Goal: Information Seeking & Learning: Learn about a topic

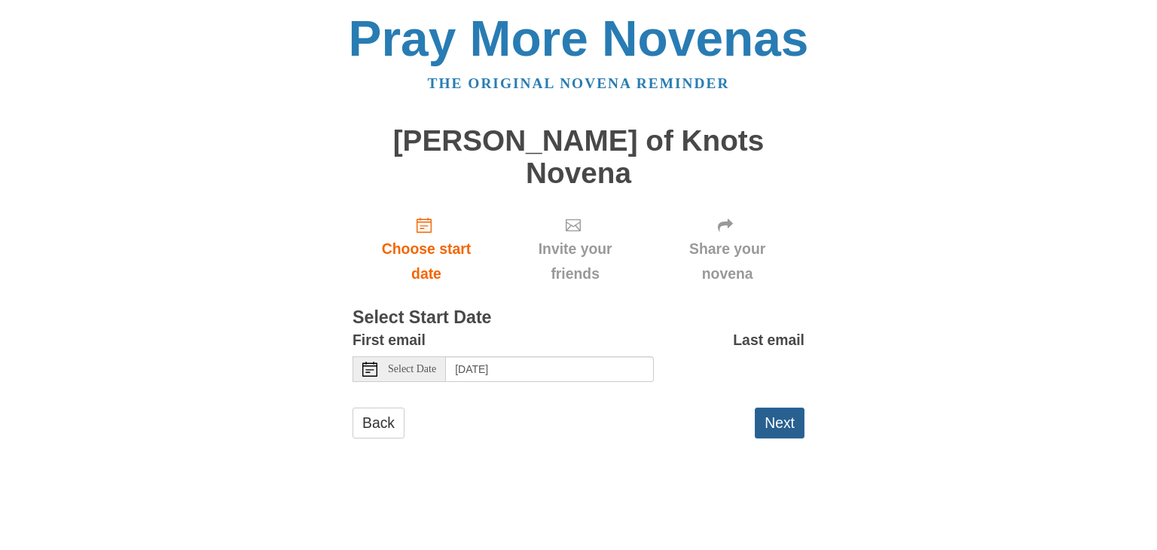
click at [786, 407] on button "Next" at bounding box center [780, 422] width 50 height 31
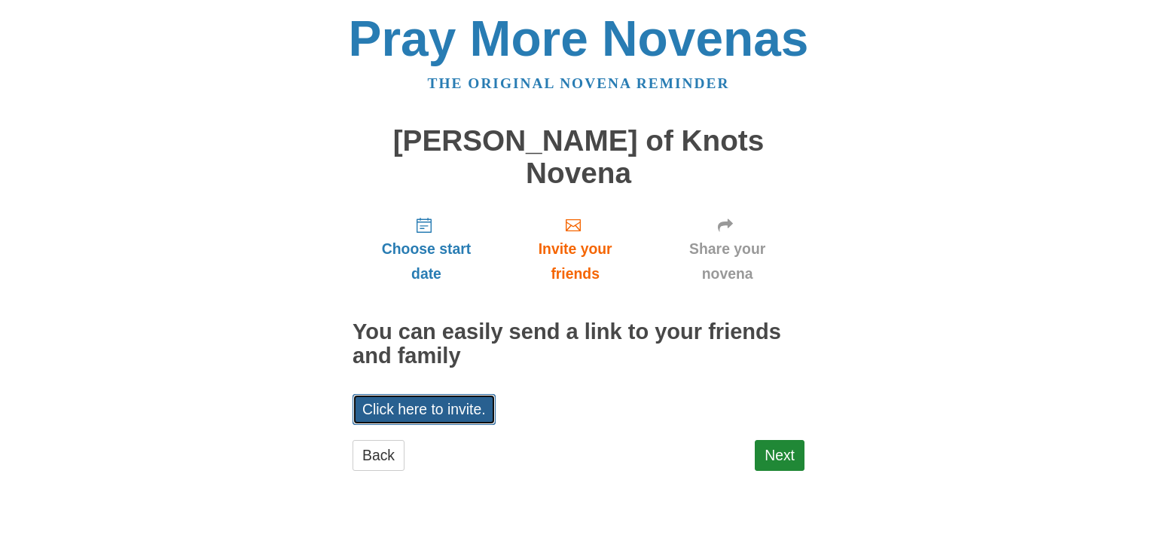
click at [431, 394] on link "Click here to invite." at bounding box center [423, 409] width 143 height 31
click at [861, 273] on div "Pray More Novenas The original novena reminder Mary Undoer of Knots Novena Choo…" at bounding box center [578, 257] width 881 height 514
click at [775, 440] on link "Next" at bounding box center [780, 455] width 50 height 31
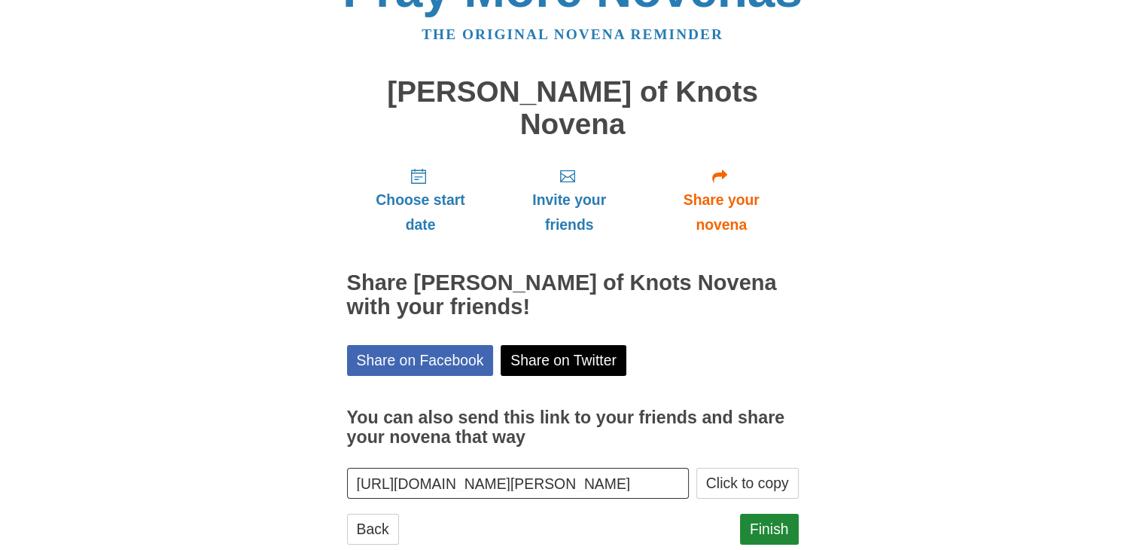
scroll to position [54, 0]
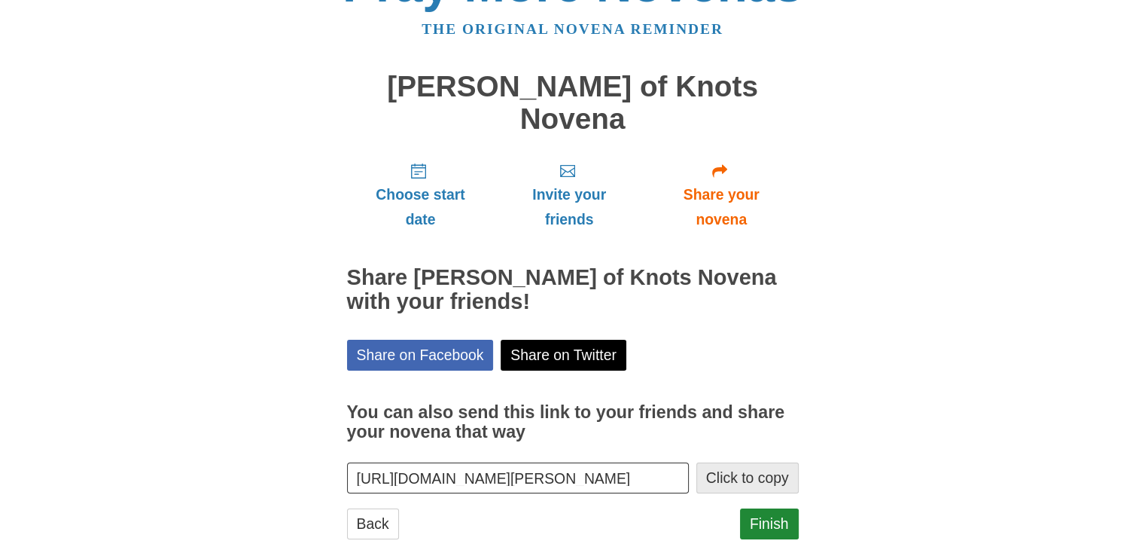
click at [742, 462] on button "Click to copy" at bounding box center [748, 477] width 102 height 31
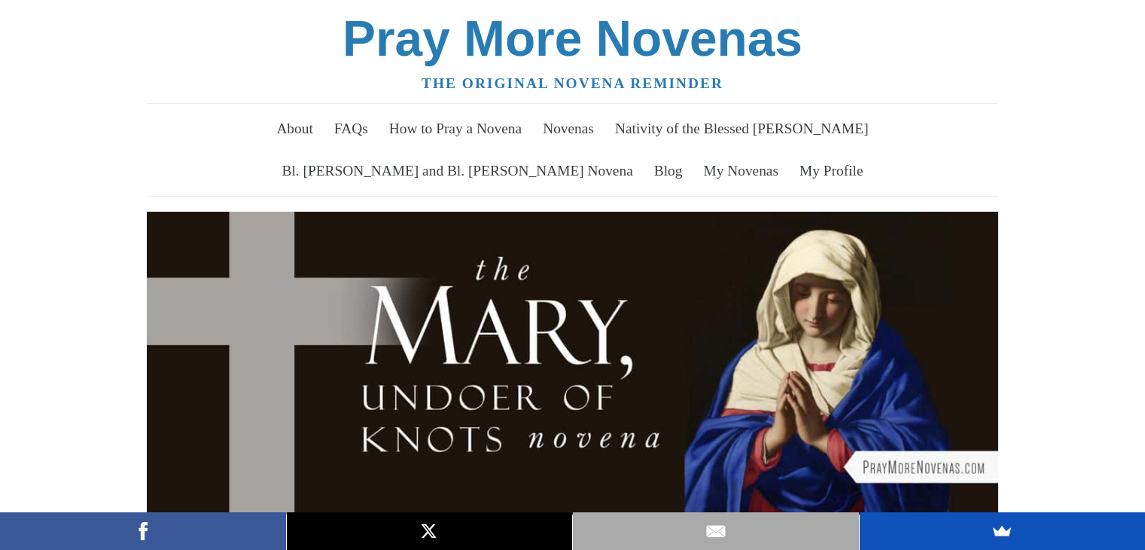
scroll to position [723, 0]
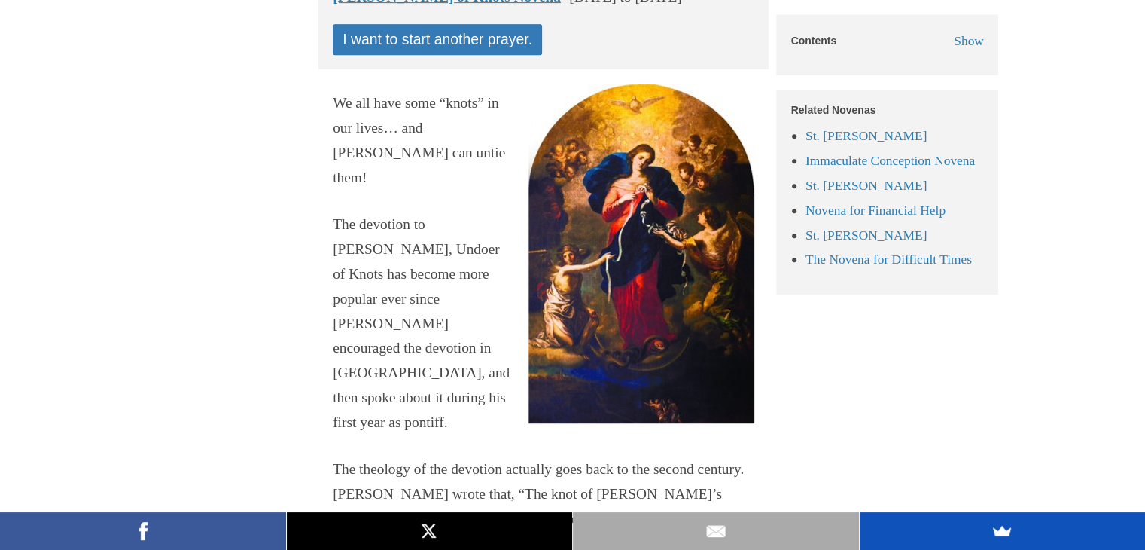
click at [336, 92] on p "We all have some “knots” in our lives… and [PERSON_NAME] can untie them!" at bounding box center [544, 140] width 422 height 99
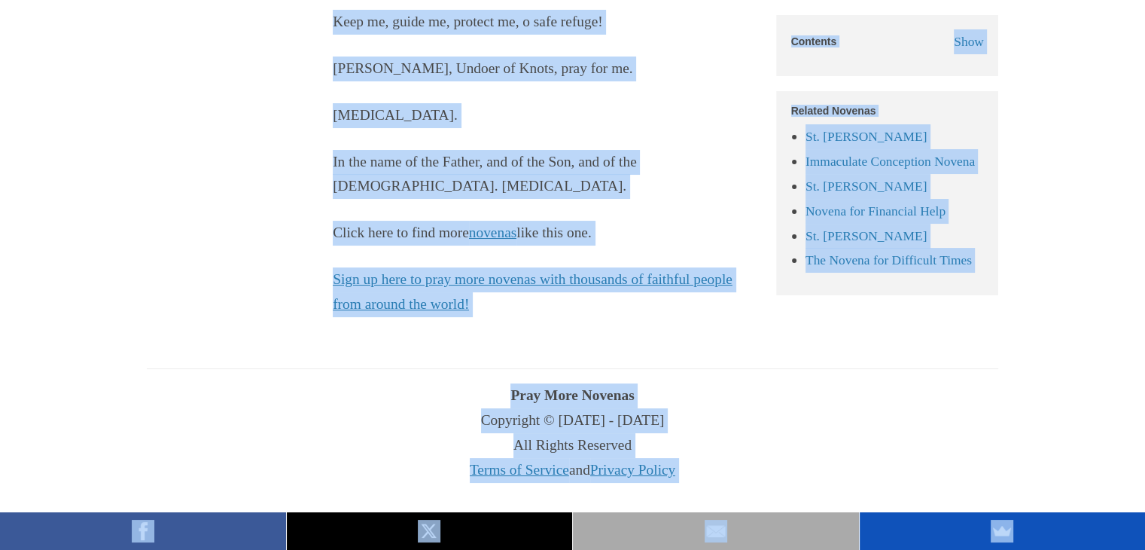
scroll to position [11804, 0]
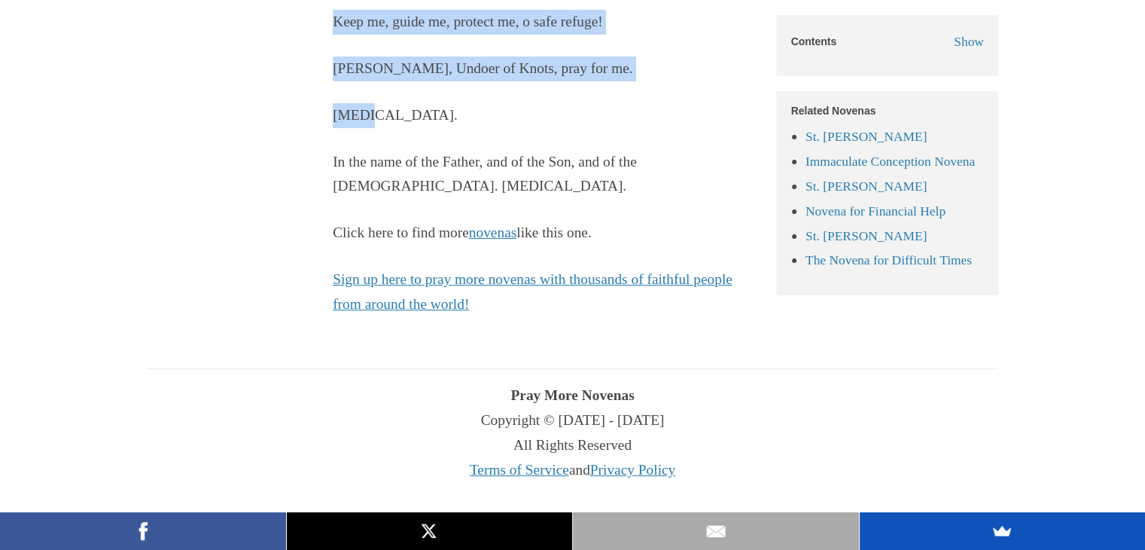
click at [392, 113] on p "[MEDICAL_DATA]." at bounding box center [544, 115] width 422 height 25
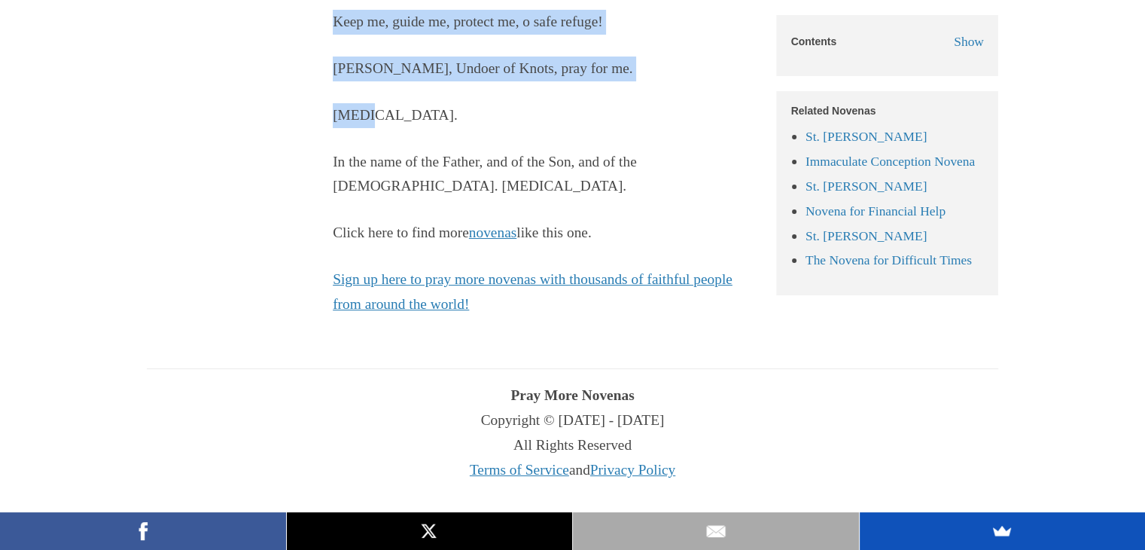
click at [392, 113] on p "[MEDICAL_DATA]." at bounding box center [544, 115] width 422 height 25
click at [389, 114] on p "[MEDICAL_DATA]." at bounding box center [544, 115] width 422 height 25
click at [386, 115] on p "[MEDICAL_DATA]." at bounding box center [544, 115] width 422 height 25
click at [386, 109] on p "[MEDICAL_DATA]." at bounding box center [544, 115] width 422 height 25
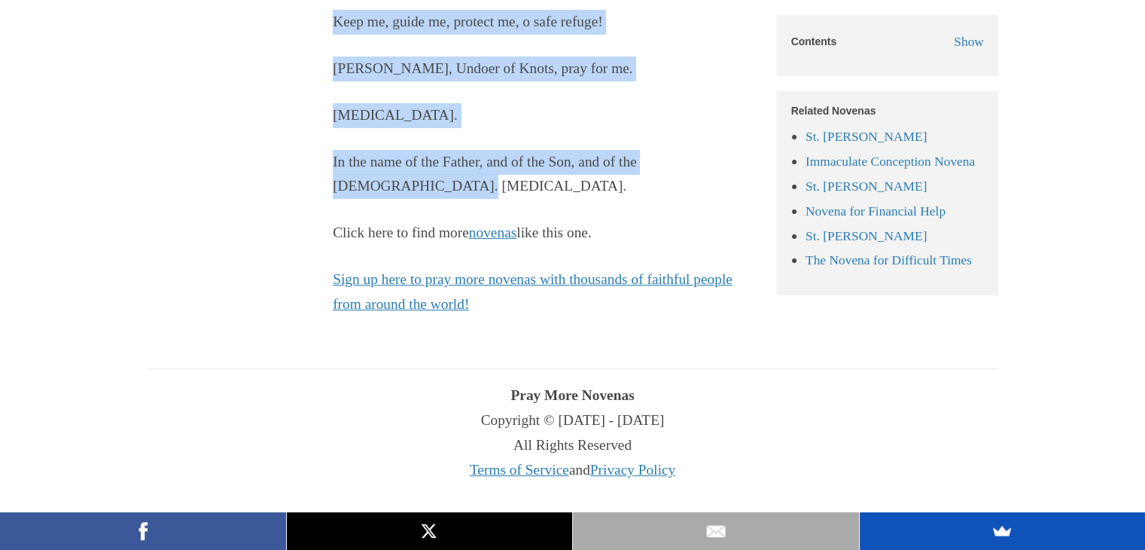
drag, startPoint x: 412, startPoint y: 133, endPoint x: 447, endPoint y: 190, distance: 66.3
click at [447, 190] on p "In the name of the Father, and of the Son, and of the [DEMOGRAPHIC_DATA]. [MEDI…" at bounding box center [544, 175] width 422 height 50
click at [453, 197] on p "In the name of the Father, and of the Son, and of the [DEMOGRAPHIC_DATA]. [MEDI…" at bounding box center [544, 175] width 422 height 50
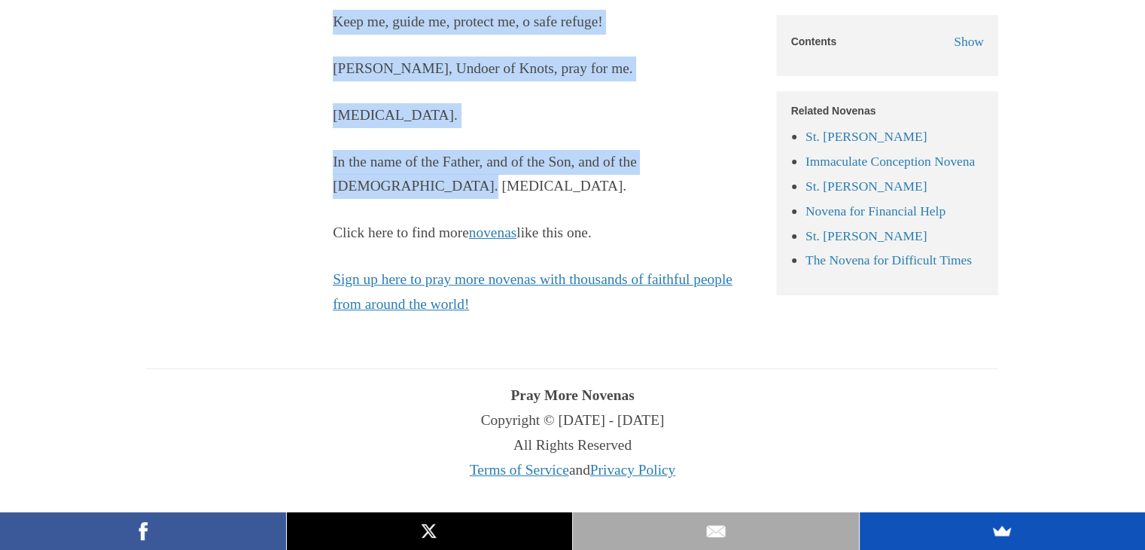
click at [452, 199] on p "In the name of the Father, and of the Son, and of the [DEMOGRAPHIC_DATA]. [MEDI…" at bounding box center [544, 175] width 422 height 50
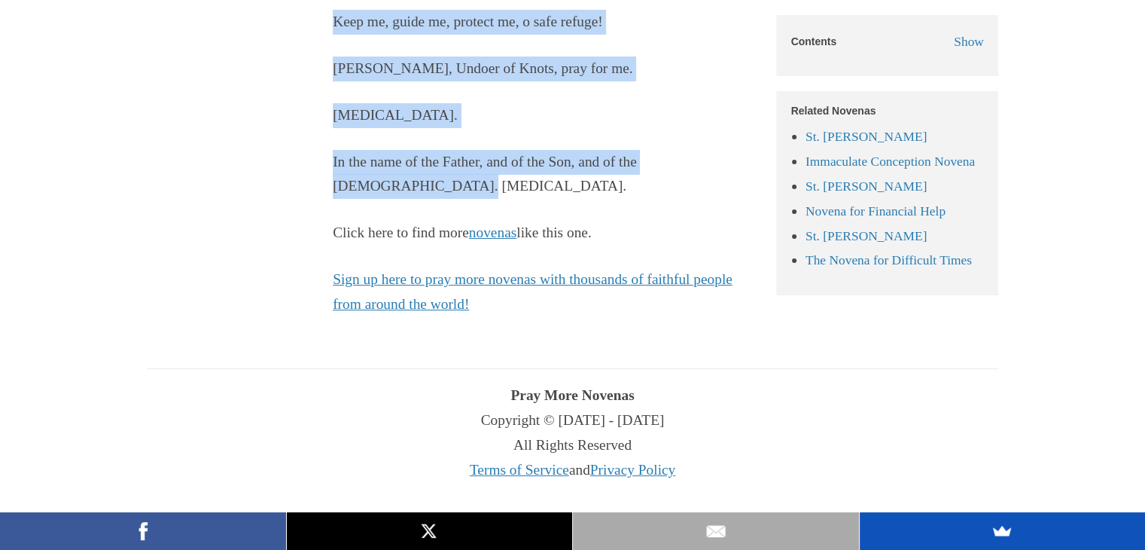
click at [447, 194] on p "In the name of the Father, and of the Son, and of the [DEMOGRAPHIC_DATA]. [MEDI…" at bounding box center [544, 175] width 422 height 50
copy div "Lo ips dolo sita “conse” ad eli seddo… eiu Temp inc utlab etdo! Mag aliquaen ad…"
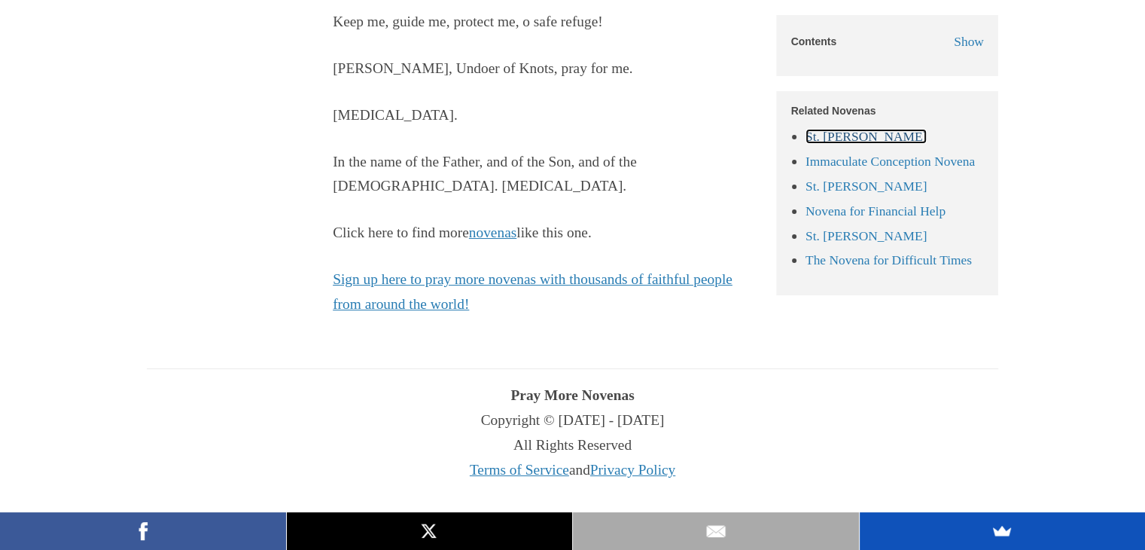
click at [832, 128] on link "St. [PERSON_NAME]" at bounding box center [867, 135] width 122 height 15
